Goal: Task Accomplishment & Management: Use online tool/utility

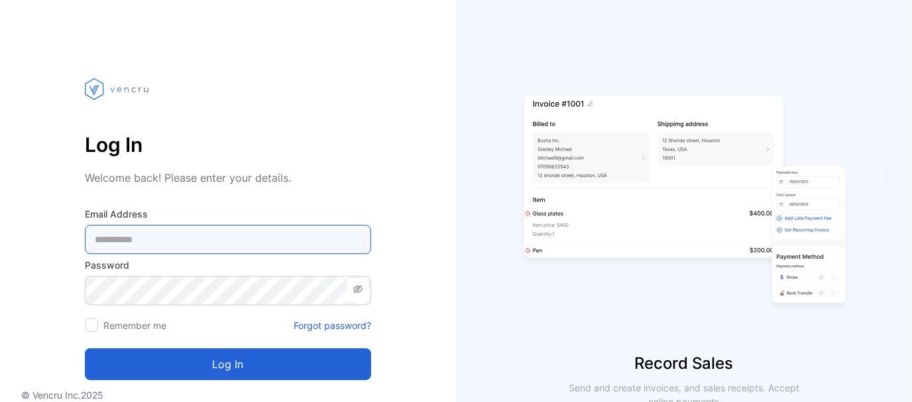
click at [132, 233] on Address-inputemail "email" at bounding box center [228, 239] width 286 height 29
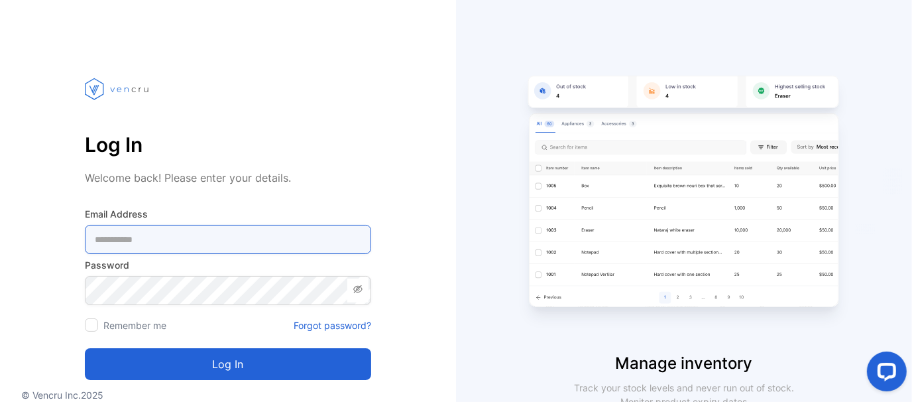
click at [171, 239] on Address-inputemail "email" at bounding box center [228, 239] width 286 height 29
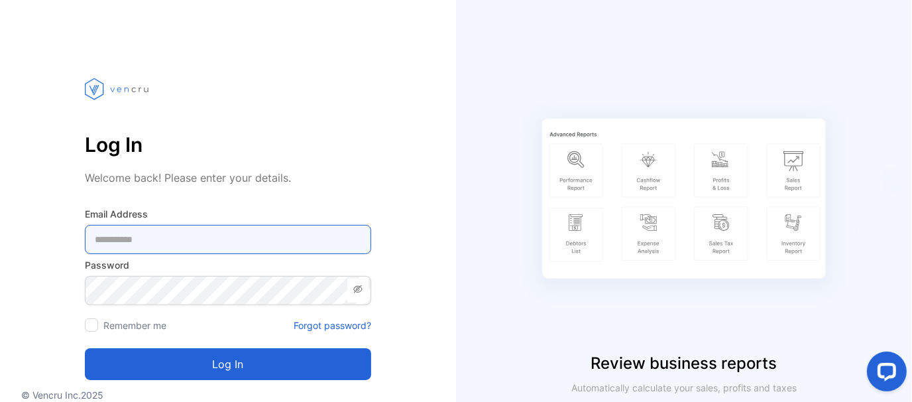
type Address-inputemail "**********"
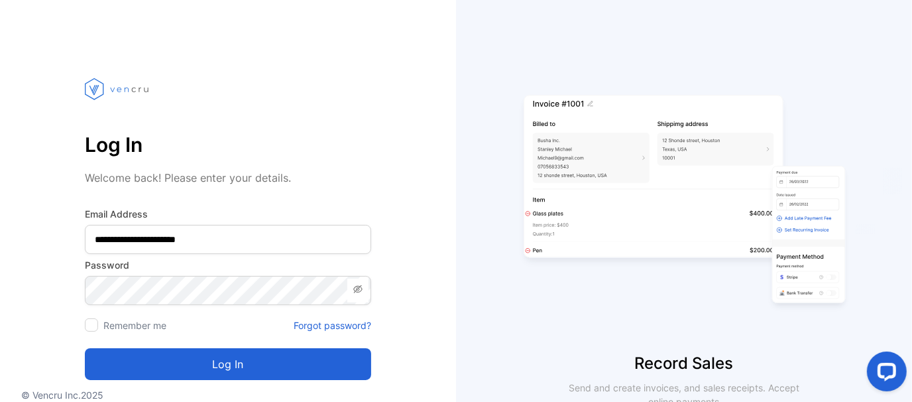
click at [222, 355] on button "Log in" at bounding box center [228, 364] width 286 height 32
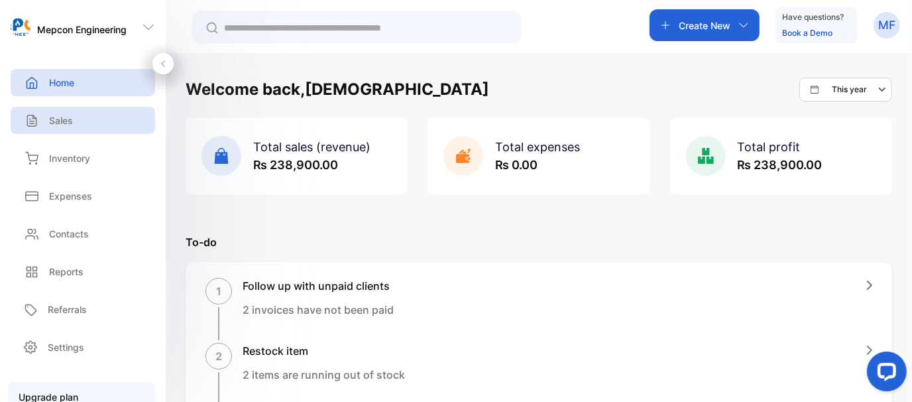
click at [66, 123] on p "Sales" at bounding box center [61, 120] width 24 height 14
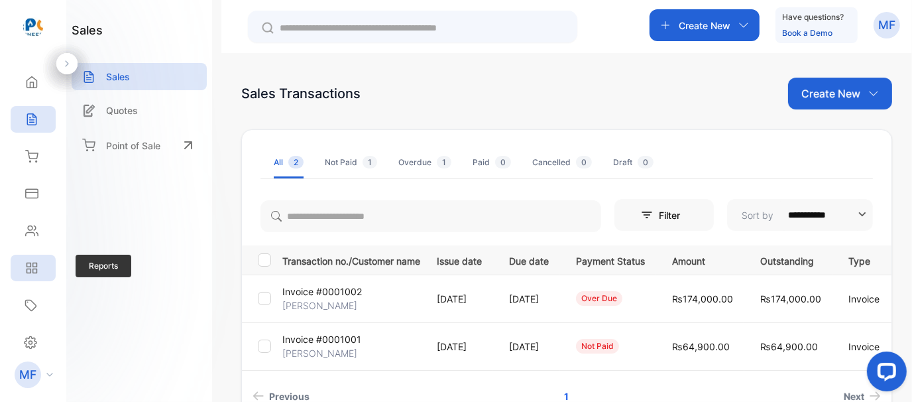
click at [37, 270] on icon at bounding box center [31, 267] width 13 height 13
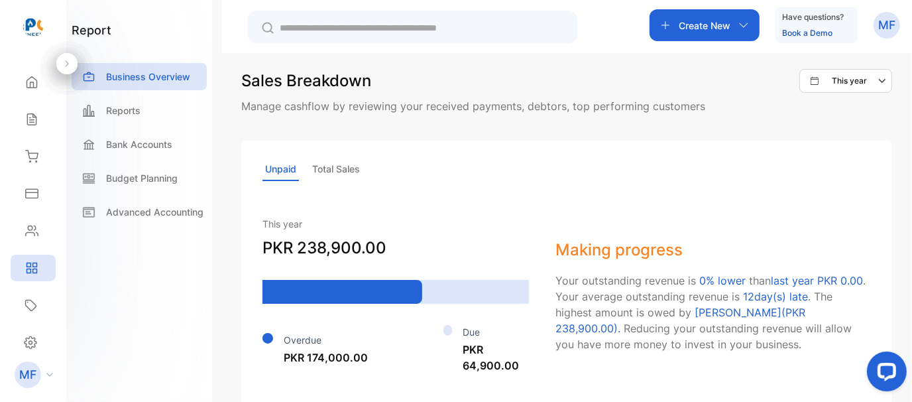
scroll to position [923, 0]
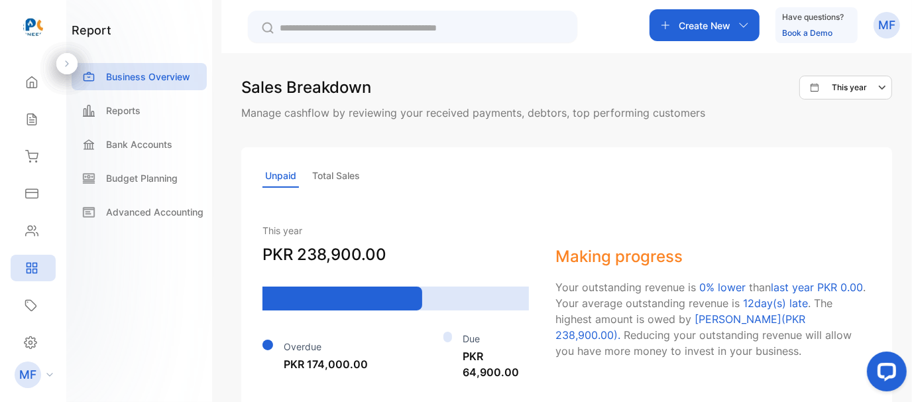
click at [347, 172] on p "Total Sales" at bounding box center [336, 175] width 53 height 23
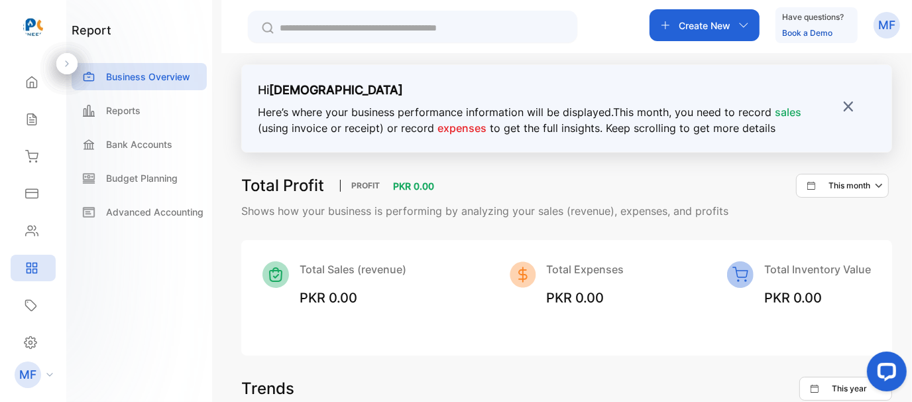
scroll to position [0, 0]
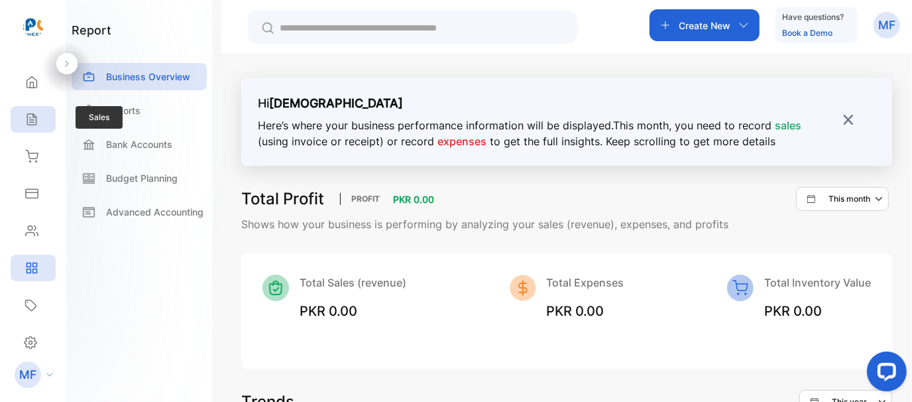
click at [32, 116] on icon at bounding box center [31, 119] width 9 height 11
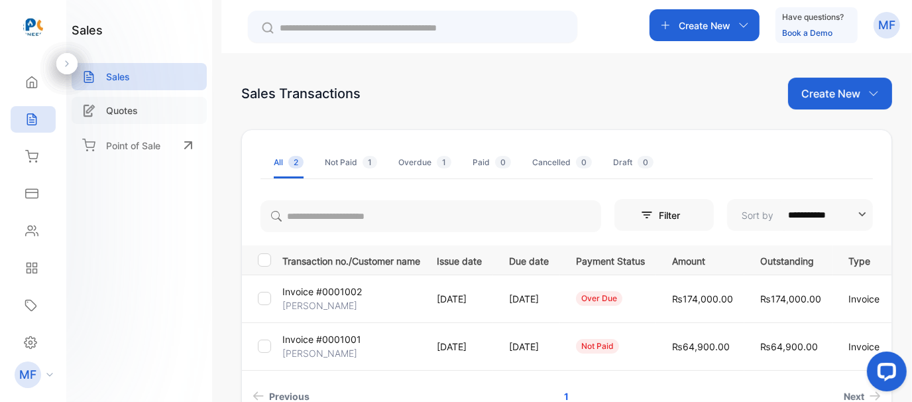
click at [121, 110] on p "Quotes" at bounding box center [122, 110] width 32 height 14
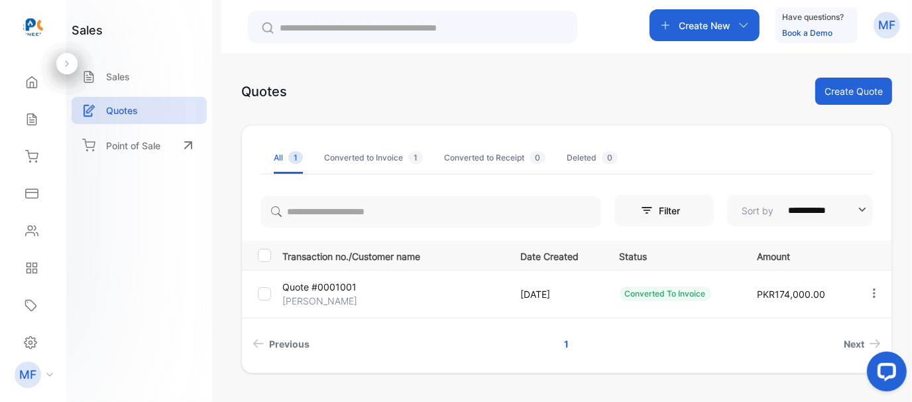
click at [856, 89] on button "Create Quote" at bounding box center [853, 91] width 77 height 27
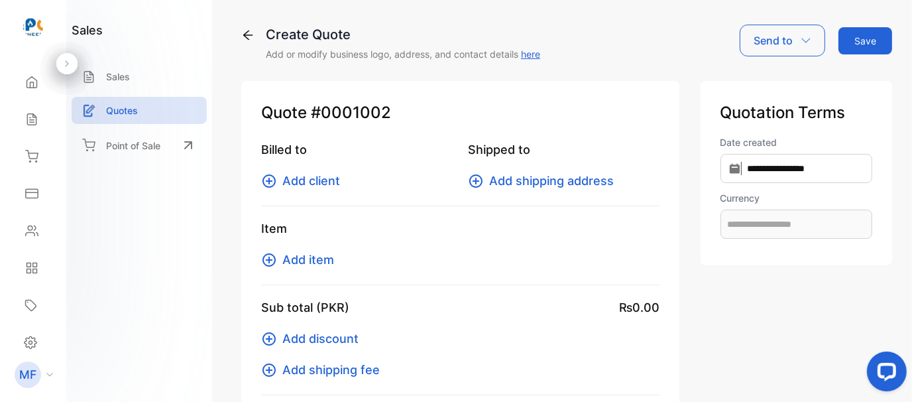
type input "**********"
click at [317, 183] on span "Add client" at bounding box center [311, 181] width 58 height 18
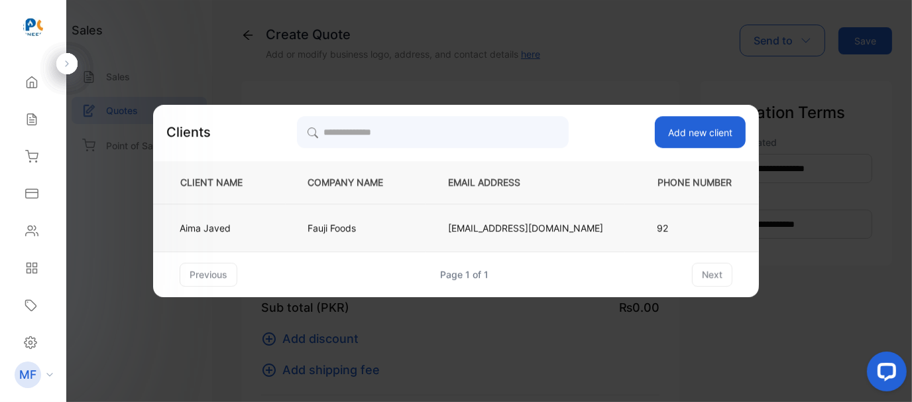
click at [349, 225] on p "Fauji Foods" at bounding box center [356, 228] width 97 height 14
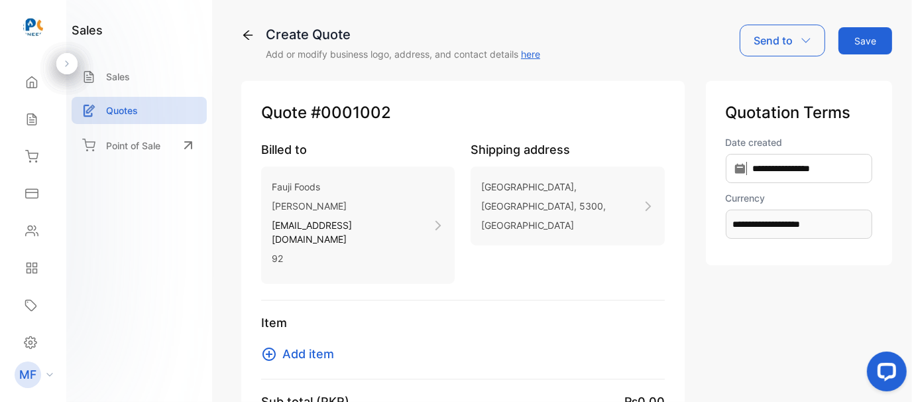
click at [310, 345] on span "Add item" at bounding box center [308, 354] width 52 height 18
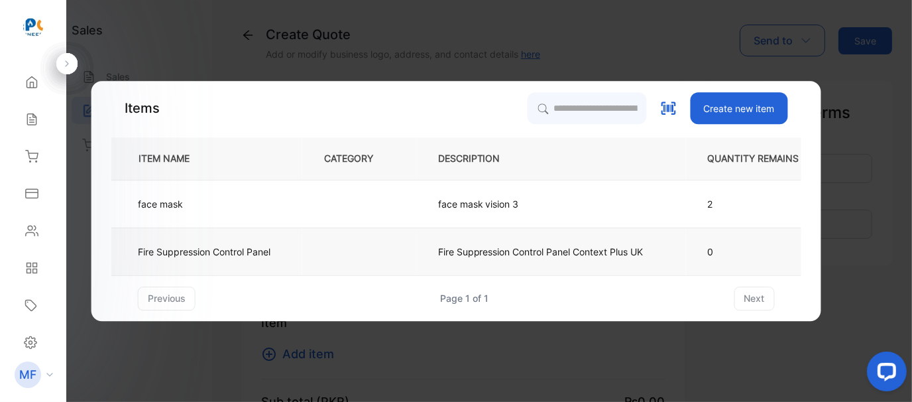
click at [258, 255] on p "Fire Suppression Control Panel" at bounding box center [204, 252] width 133 height 14
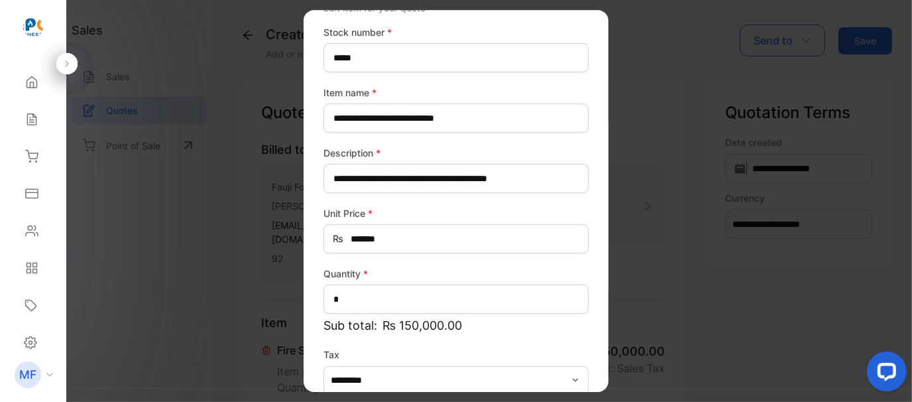
scroll to position [125, 0]
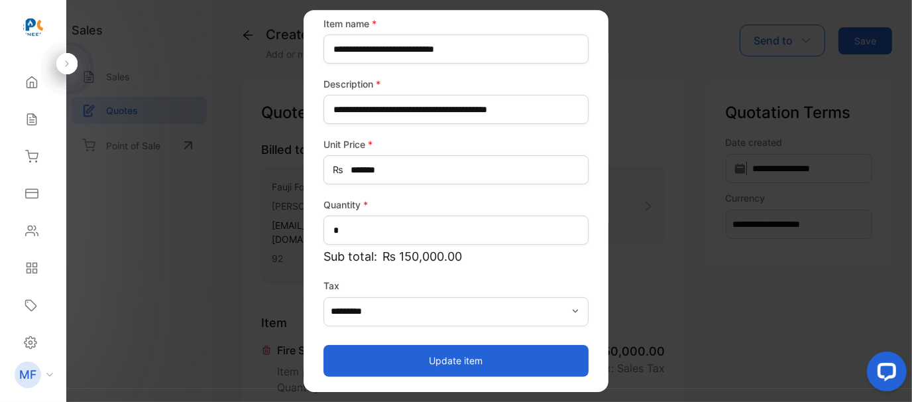
click at [583, 315] on span "button" at bounding box center [585, 311] width 5 height 29
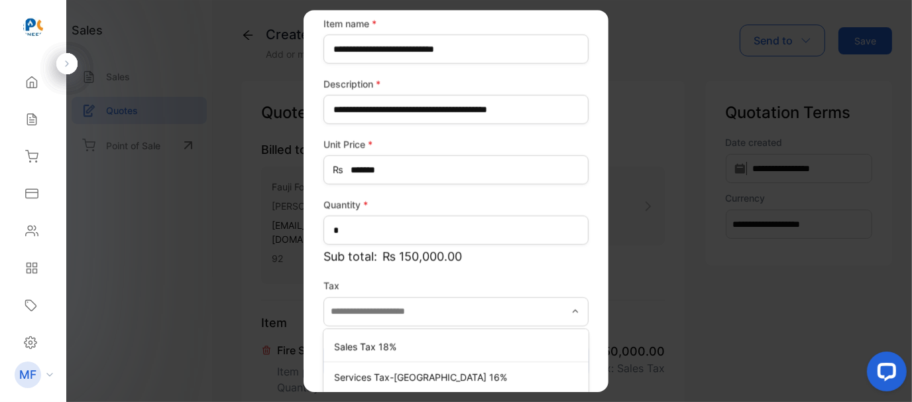
type input "*********"
click at [534, 251] on p "Sub total: ₨ 150,000.00" at bounding box center [455, 256] width 265 height 18
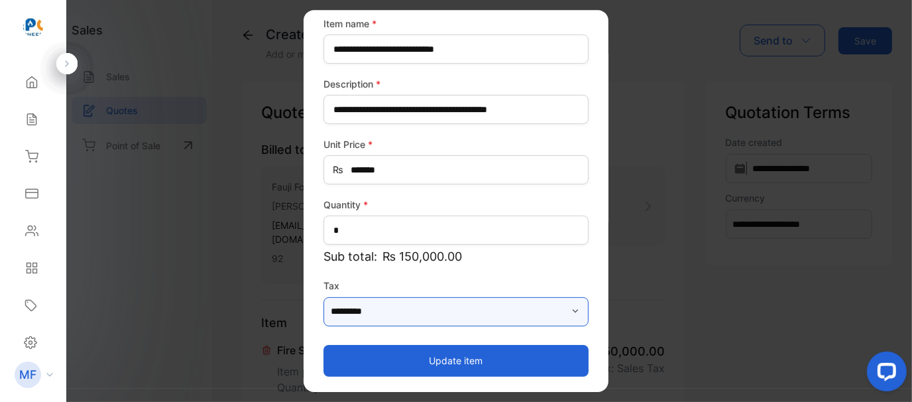
click at [485, 313] on input "*********" at bounding box center [455, 311] width 265 height 29
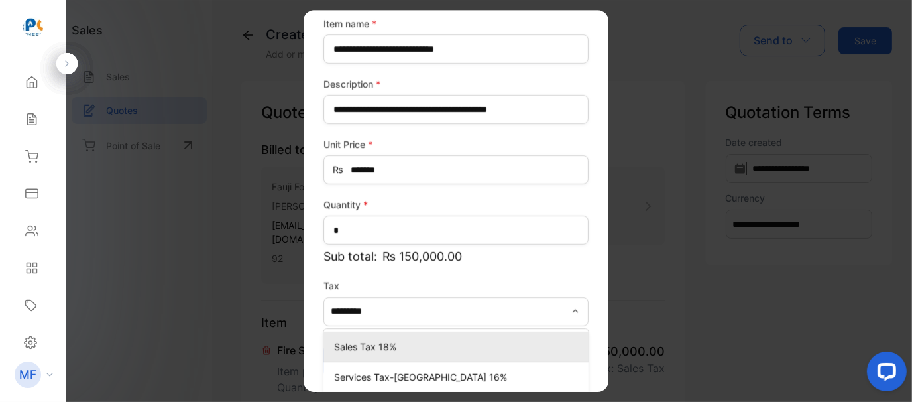
click at [355, 343] on p "Sales Tax 18%" at bounding box center [458, 346] width 249 height 14
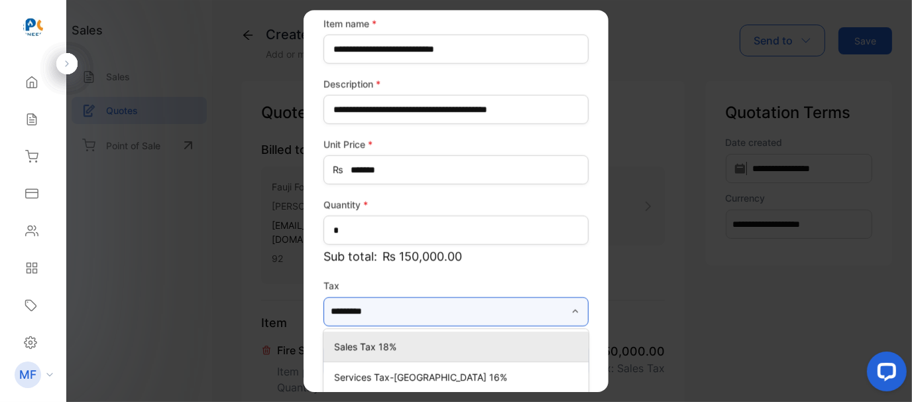
type input "**********"
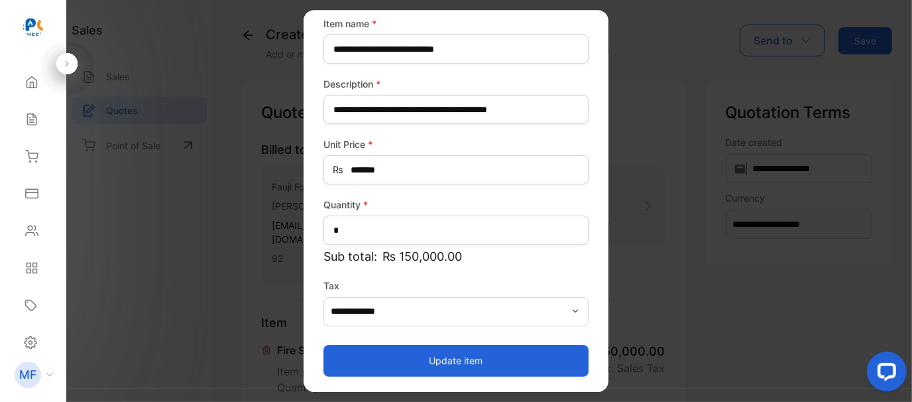
click at [414, 357] on button "Update item" at bounding box center [455, 361] width 265 height 32
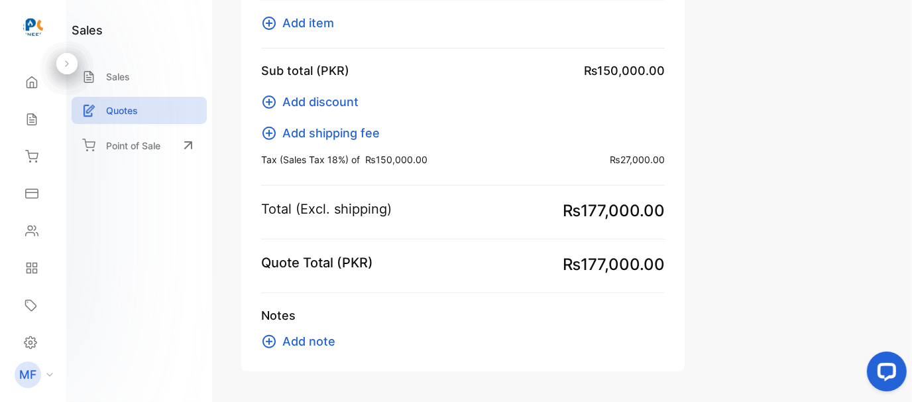
scroll to position [414, 0]
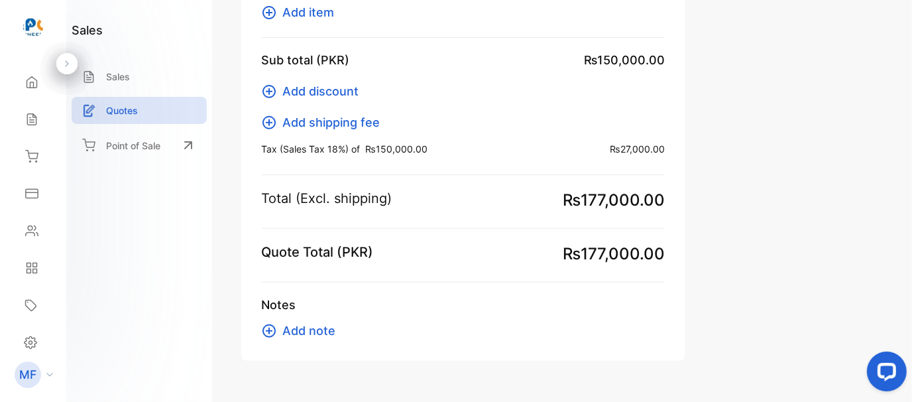
drag, startPoint x: 911, startPoint y: 188, endPoint x: 52, endPoint y: 0, distance: 879.2
click at [318, 82] on span "Add discount" at bounding box center [320, 91] width 76 height 18
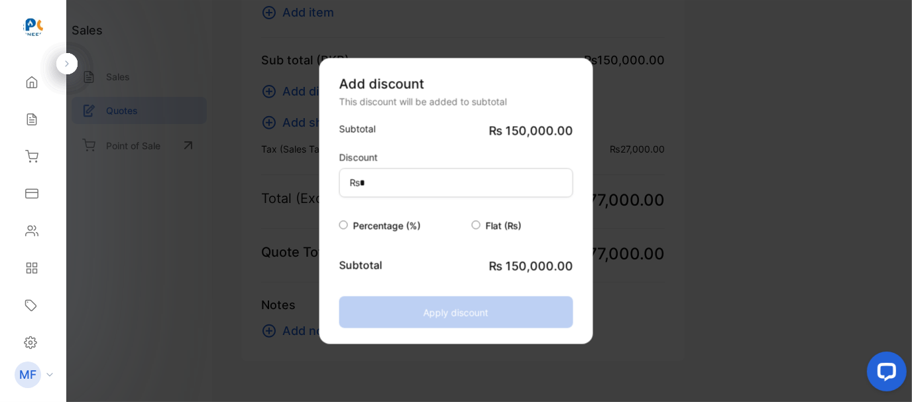
click at [359, 231] on div "Percentage (%)" at bounding box center [405, 225] width 133 height 16
click at [361, 228] on span "Percentage (%)" at bounding box center [387, 225] width 68 height 11
click at [338, 225] on div "Add discount This discount will be added to subtotal Subtotal ₨ 150,000.00 Disc…" at bounding box center [456, 201] width 274 height 286
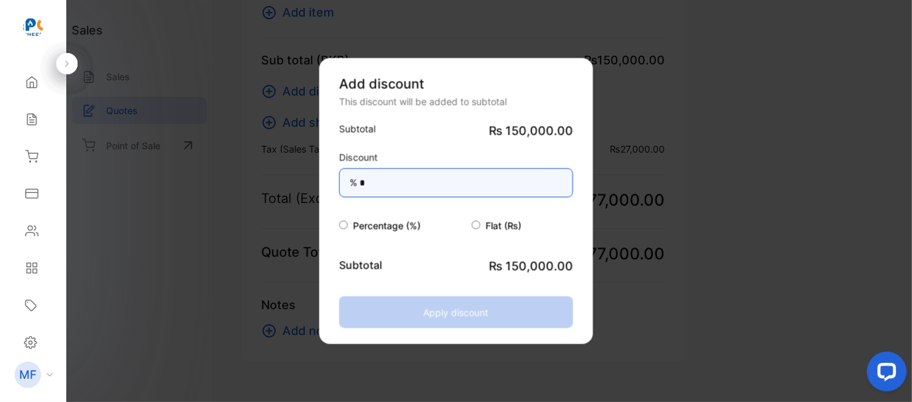
click at [410, 192] on input "*" at bounding box center [456, 182] width 234 height 29
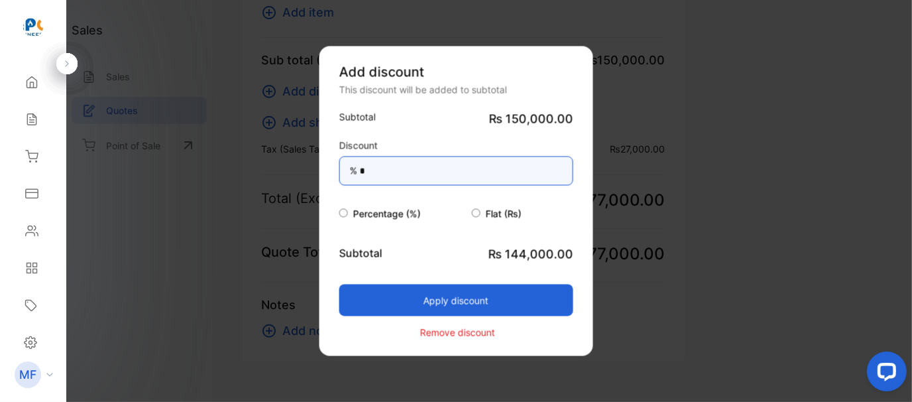
type input "*"
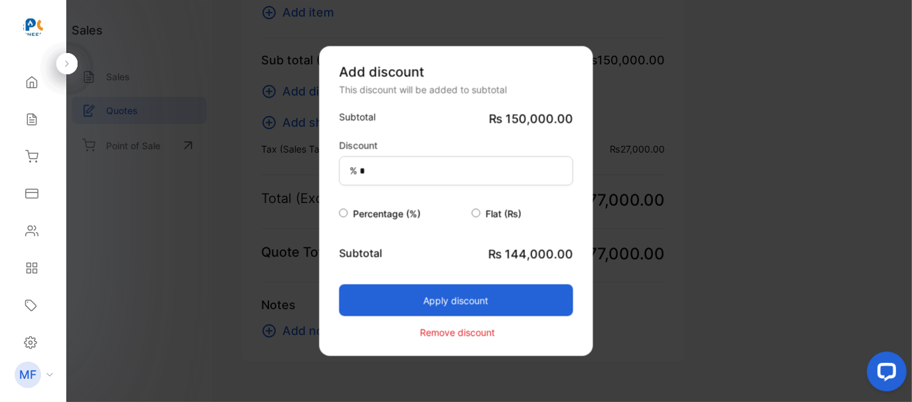
click at [406, 298] on button "Apply discount" at bounding box center [456, 300] width 234 height 32
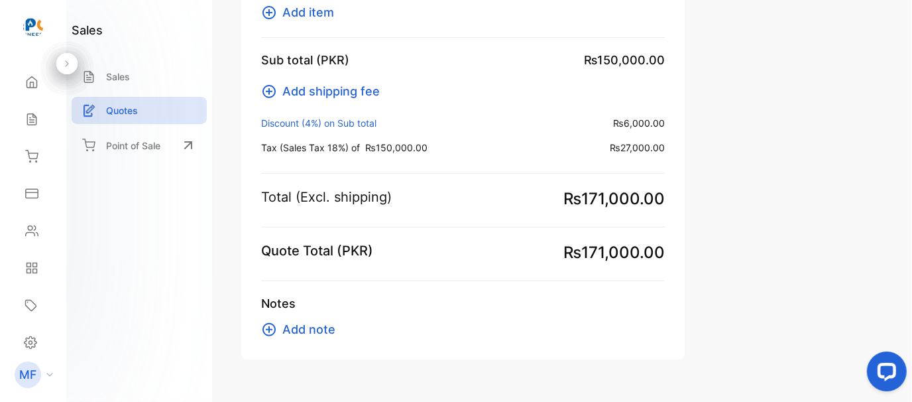
click at [367, 116] on p "Discount (4%) on Sub total :" at bounding box center [318, 123] width 115 height 14
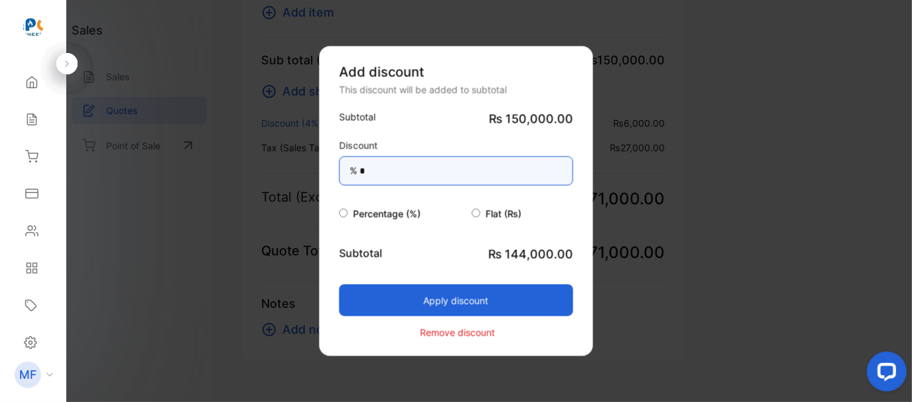
drag, startPoint x: 361, startPoint y: 160, endPoint x: 370, endPoint y: 170, distance: 12.7
click at [370, 170] on input "*" at bounding box center [456, 170] width 234 height 29
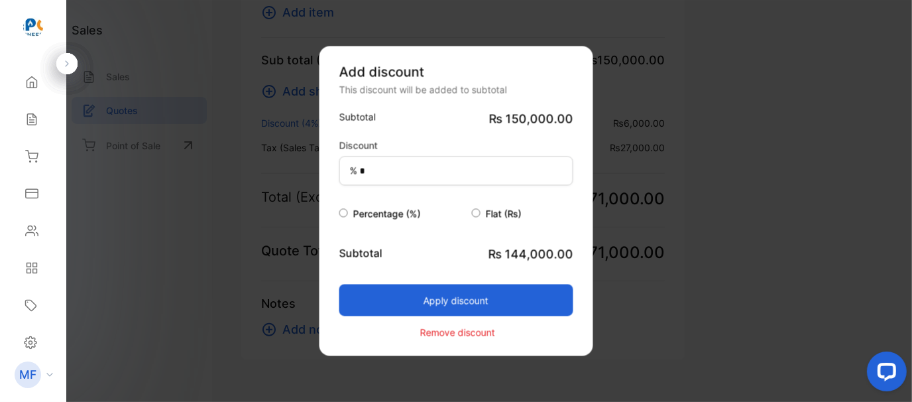
click at [455, 299] on button "Apply discount" at bounding box center [456, 300] width 234 height 32
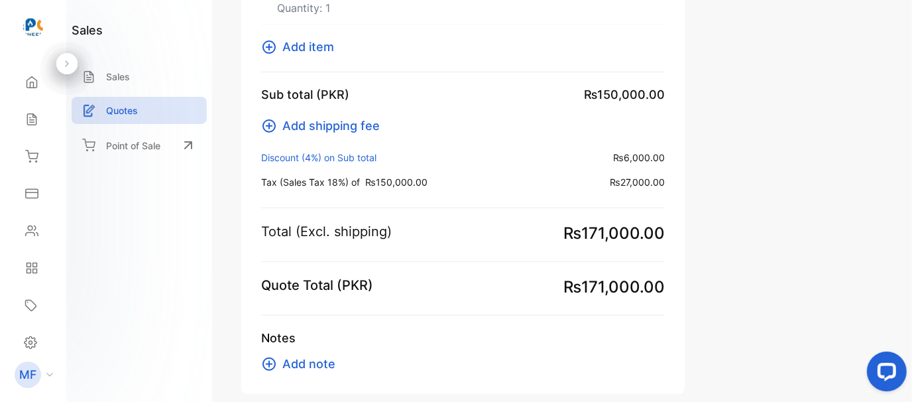
scroll to position [0, 0]
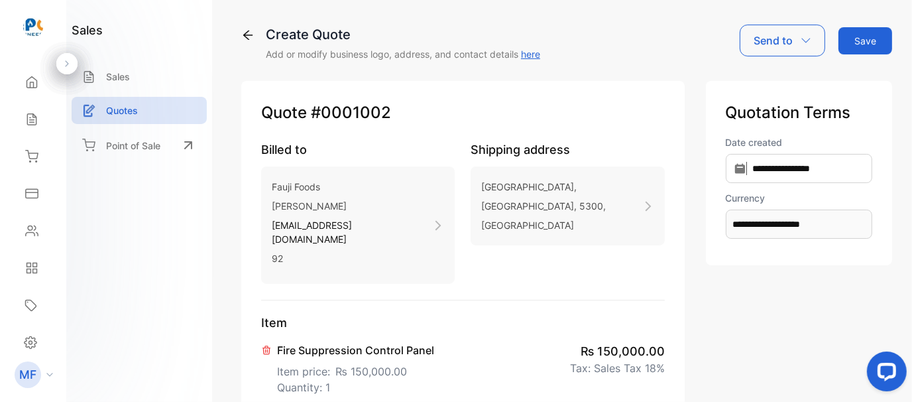
click at [858, 40] on button "Save" at bounding box center [865, 40] width 54 height 27
type input "**********"
click at [864, 50] on button "Save" at bounding box center [865, 40] width 54 height 27
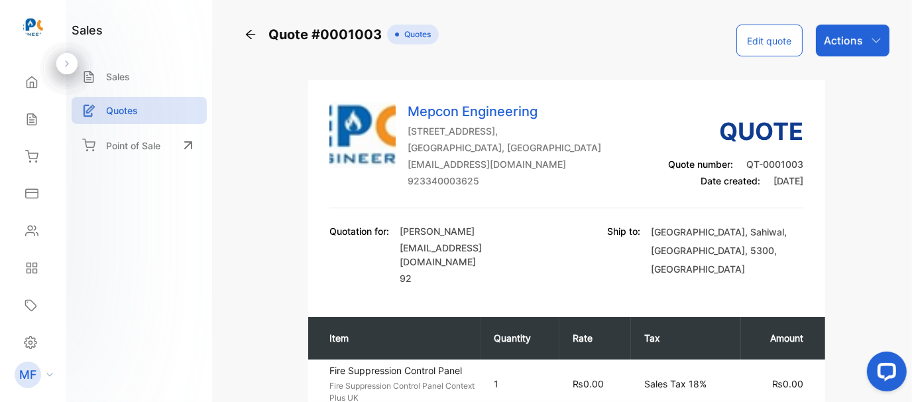
click at [866, 40] on div "Actions" at bounding box center [853, 41] width 74 height 32
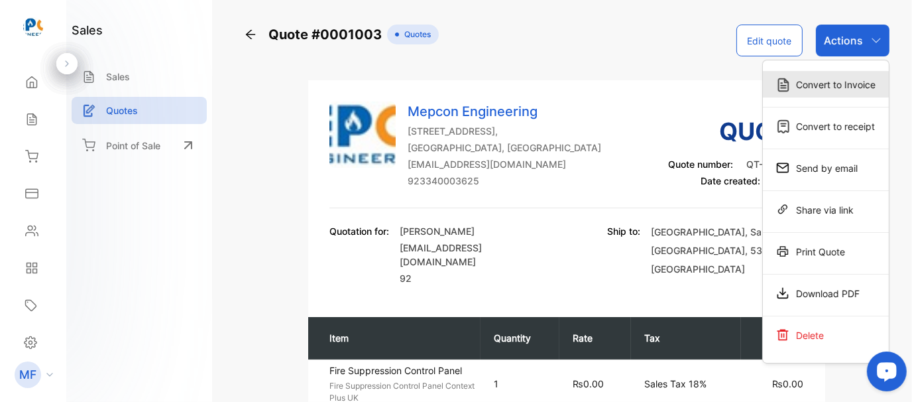
click at [807, 87] on div "Convert to Invoice" at bounding box center [826, 84] width 126 height 27
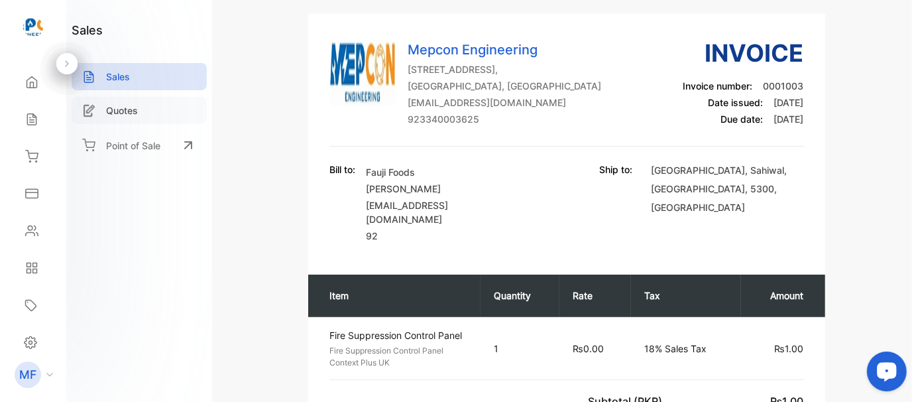
click at [98, 103] on div "Quotes" at bounding box center [139, 110] width 135 height 27
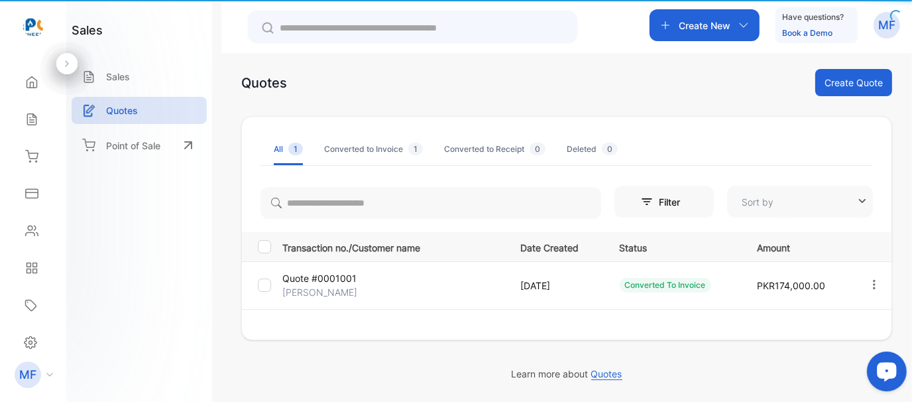
type input "**********"
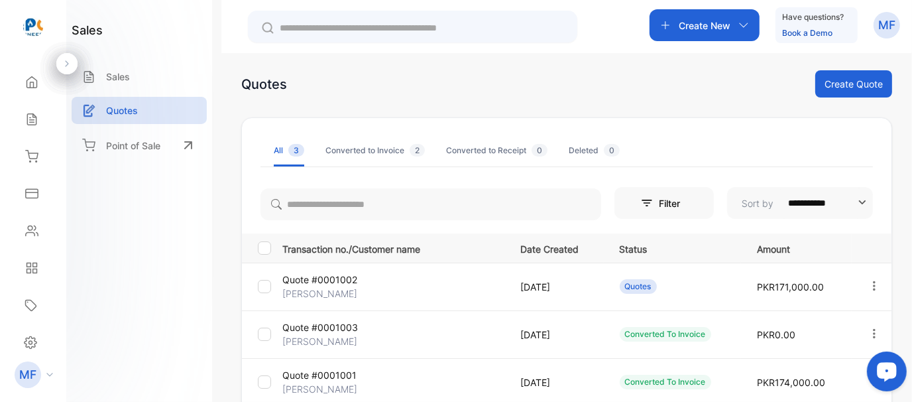
scroll to position [32, 0]
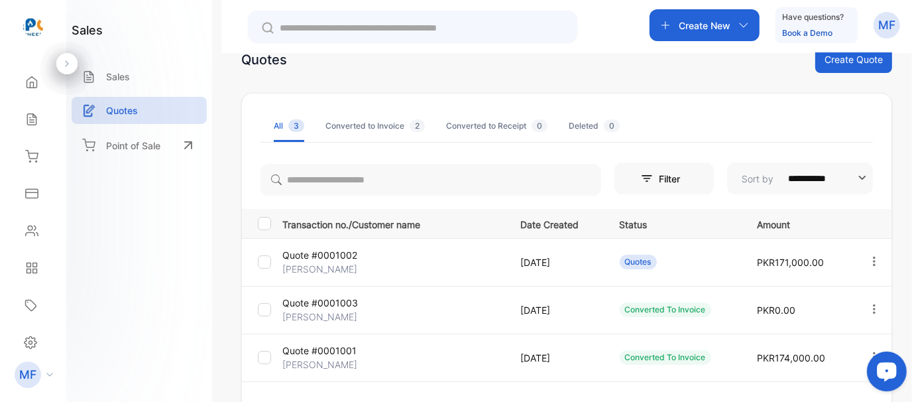
click at [341, 254] on p "Quote #0001002" at bounding box center [319, 255] width 75 height 14
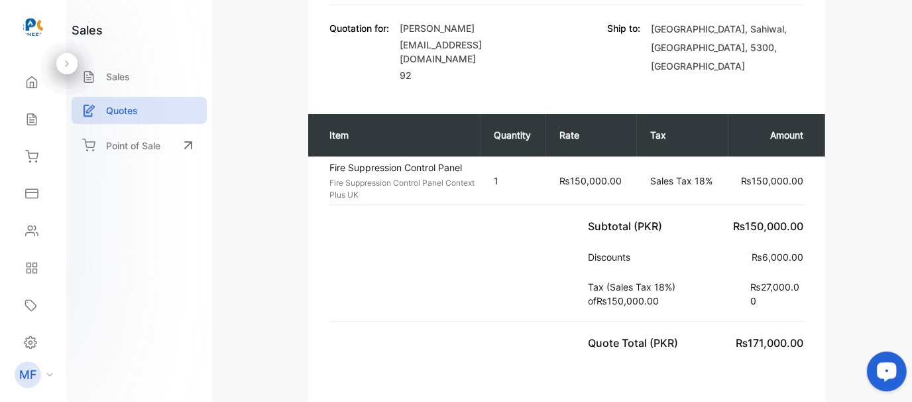
scroll to position [32, 0]
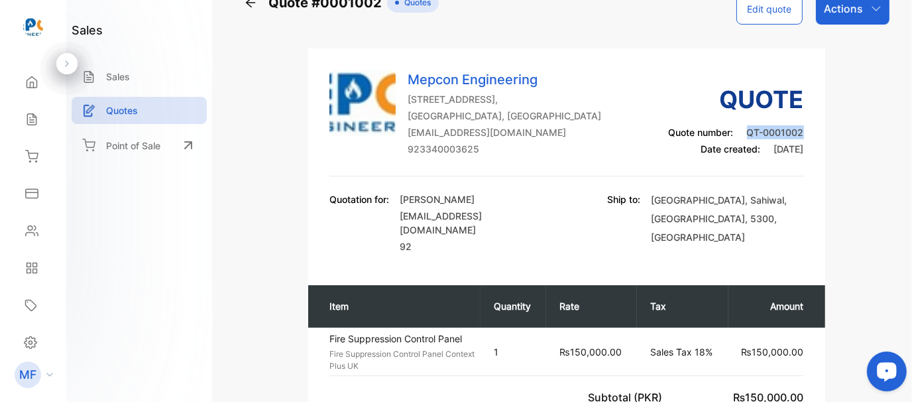
drag, startPoint x: 742, startPoint y: 129, endPoint x: 831, endPoint y: 133, distance: 89.6
click at [831, 133] on div "Quote #0001002 Quotes Edit quote Actions Mepcon Engineering [STREET_ADDRESS] [E…" at bounding box center [566, 351] width 651 height 716
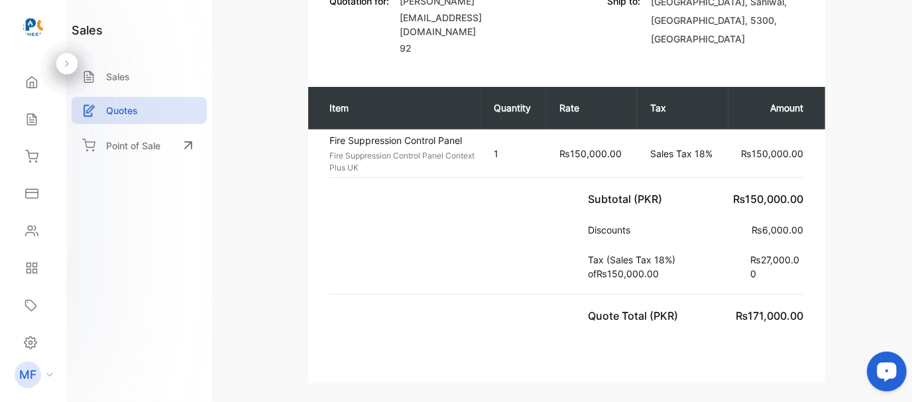
scroll to position [0, 0]
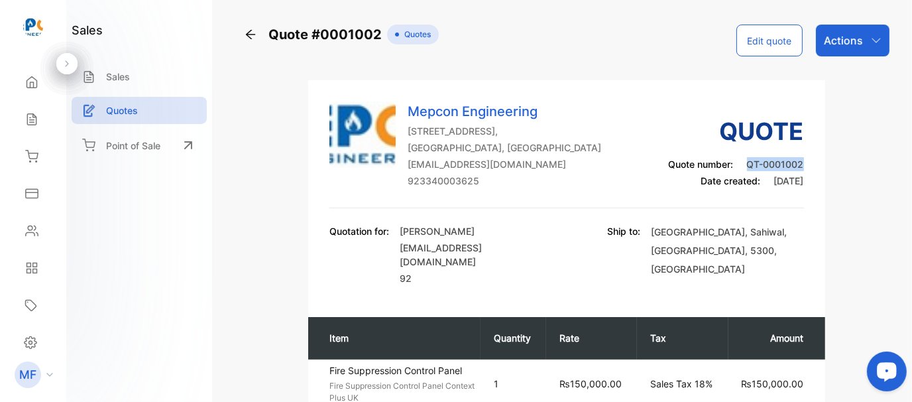
click at [795, 156] on div "Quote Quote number: QT-0001002 Date created: [DATE]" at bounding box center [736, 150] width 135 height 74
click at [799, 166] on span "QT-0001002" at bounding box center [775, 163] width 57 height 11
drag, startPoint x: 798, startPoint y: 161, endPoint x: 751, endPoint y: 166, distance: 47.4
click at [751, 166] on span "QT-0001002" at bounding box center [775, 163] width 57 height 11
click at [145, 144] on p "Point of Sale" at bounding box center [133, 146] width 54 height 14
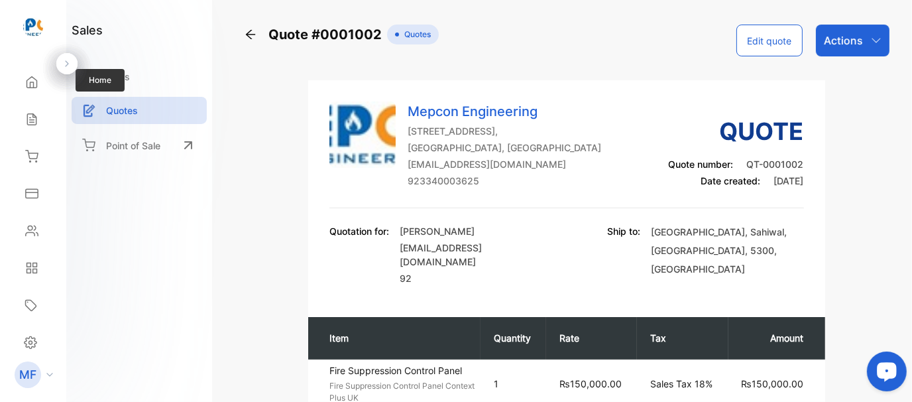
click at [23, 97] on div "Home Home" at bounding box center [33, 82] width 45 height 37
click at [32, 87] on icon at bounding box center [31, 82] width 13 height 13
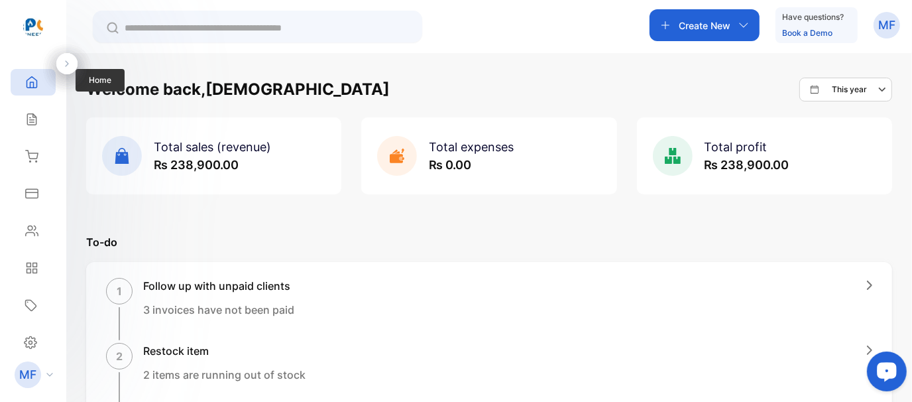
click at [30, 74] on div "Home" at bounding box center [33, 82] width 45 height 27
